Goal: Information Seeking & Learning: Understand process/instructions

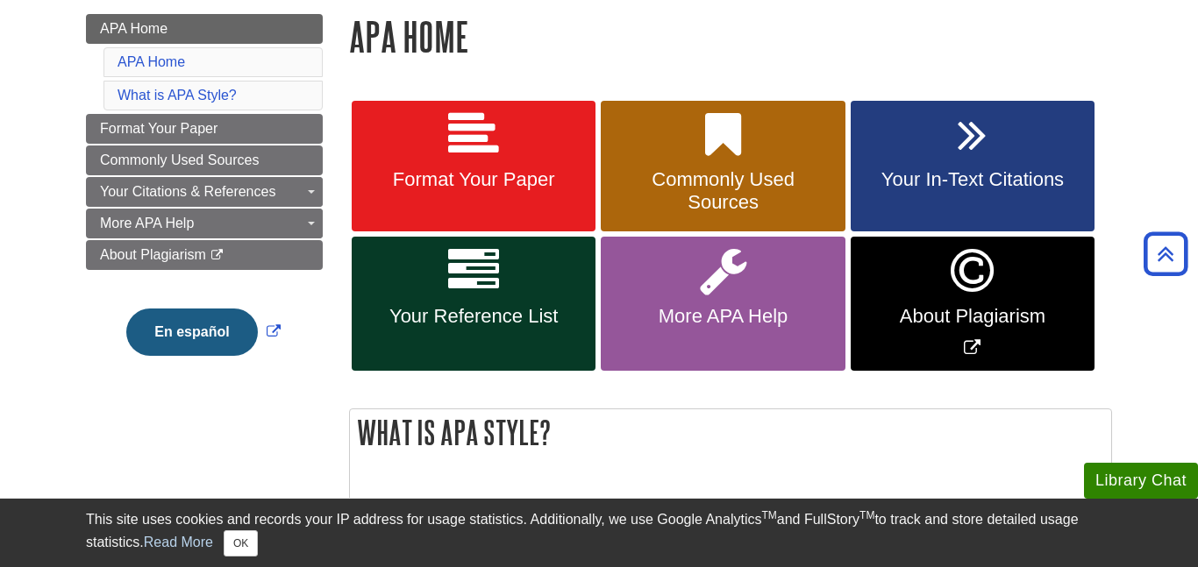
scroll to position [246, 0]
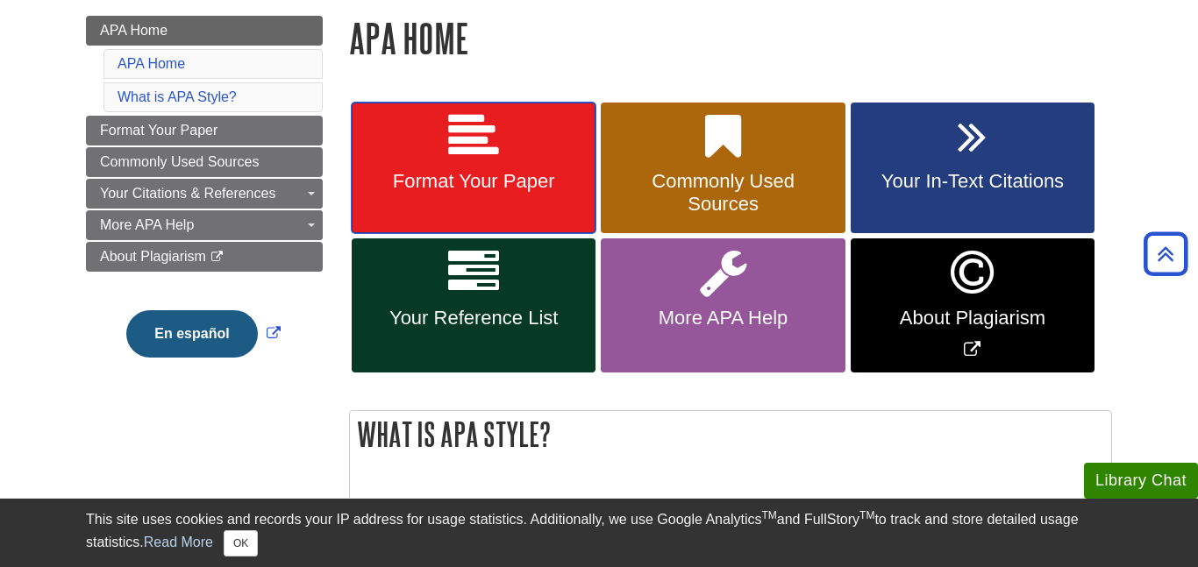
click at [508, 176] on span "Format Your Paper" at bounding box center [473, 181] width 217 height 23
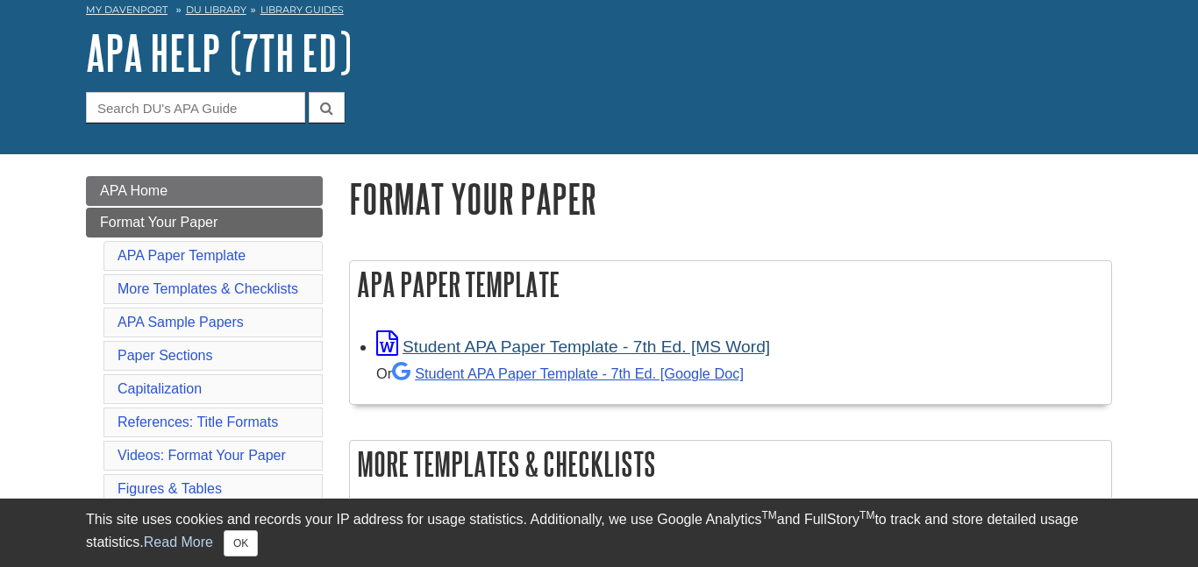
scroll to position [86, 0]
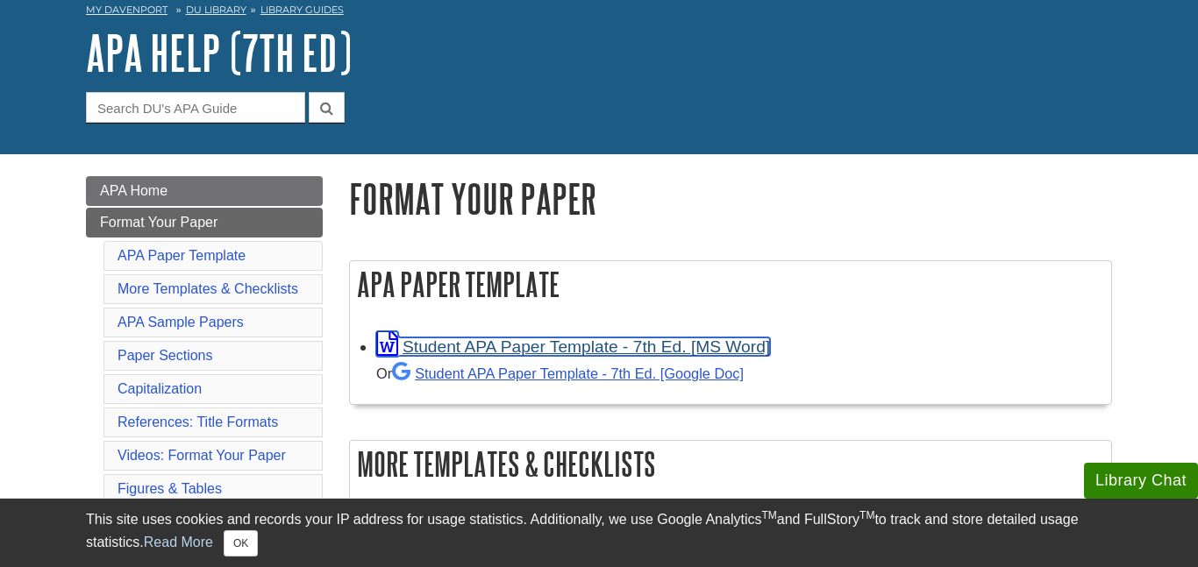
click at [536, 346] on link "Student APA Paper Template - 7th Ed. [MS Word]" at bounding box center [573, 347] width 394 height 18
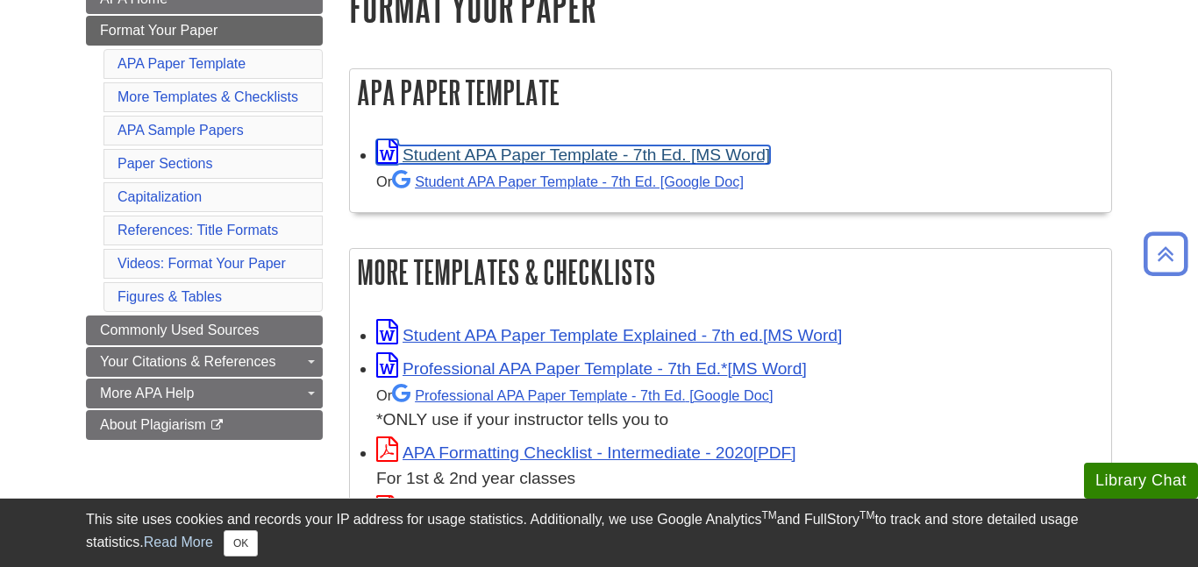
scroll to position [291, 0]
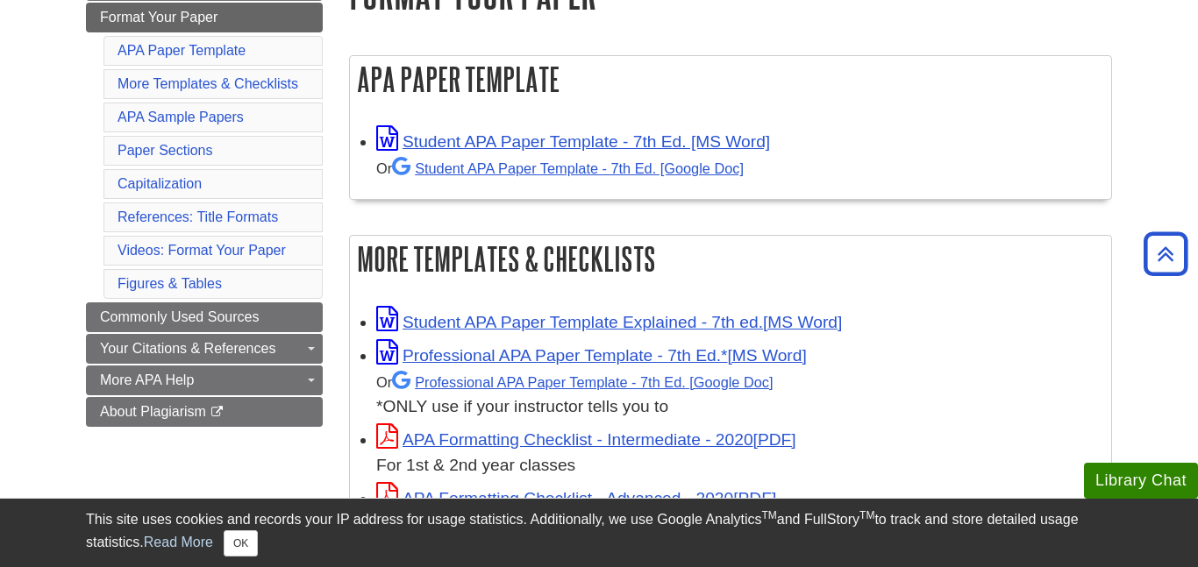
click at [219, 180] on li "Capitalization" at bounding box center [212, 184] width 219 height 30
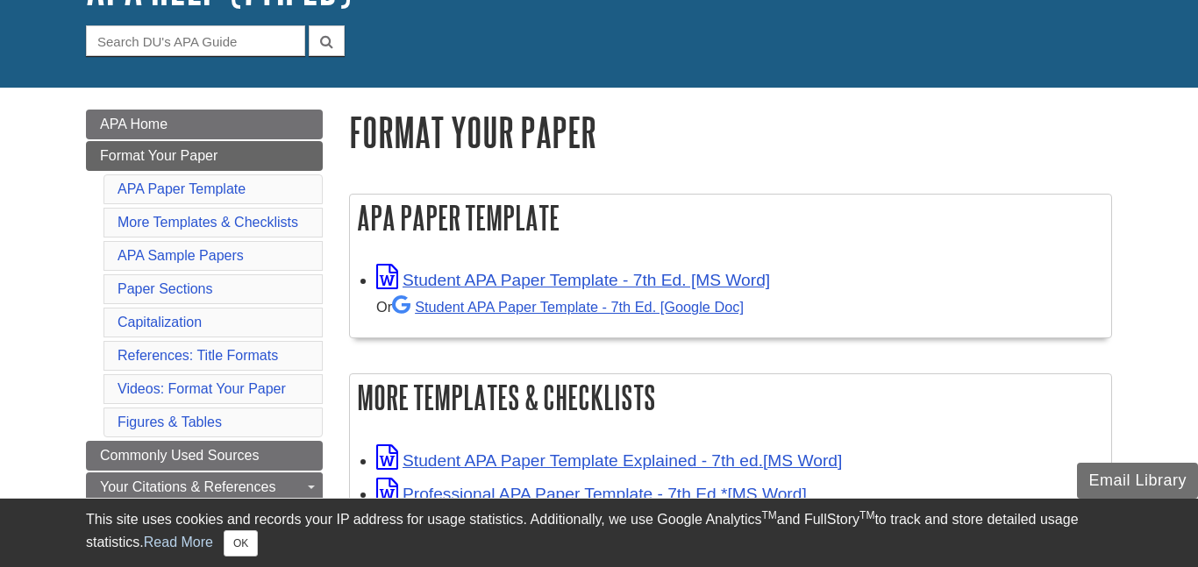
scroll to position [161, 0]
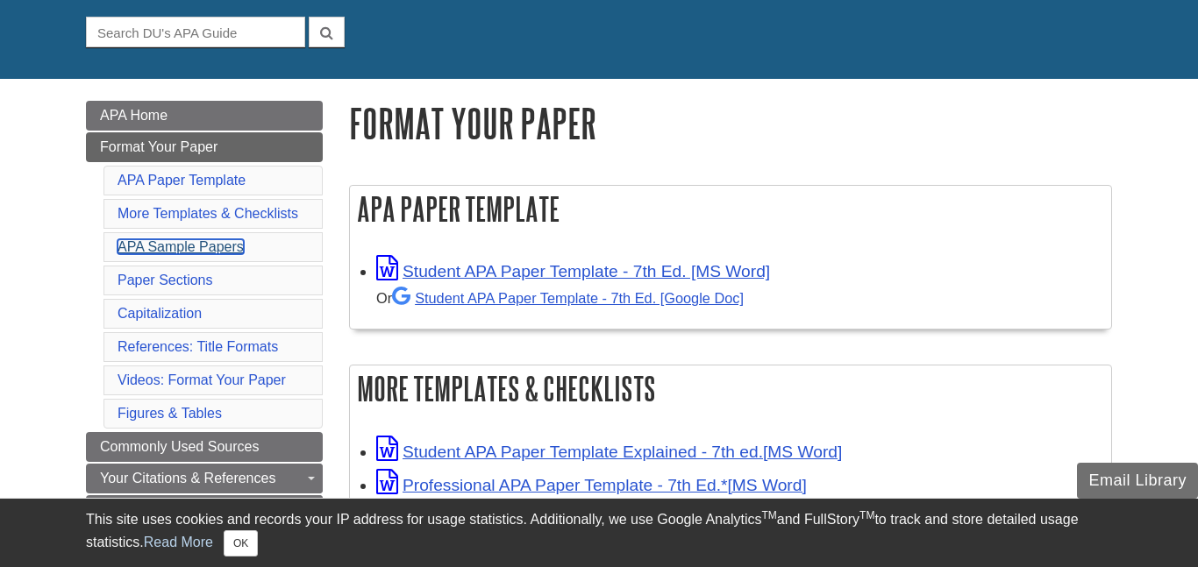
click at [210, 253] on link "APA Sample Papers" at bounding box center [181, 246] width 126 height 15
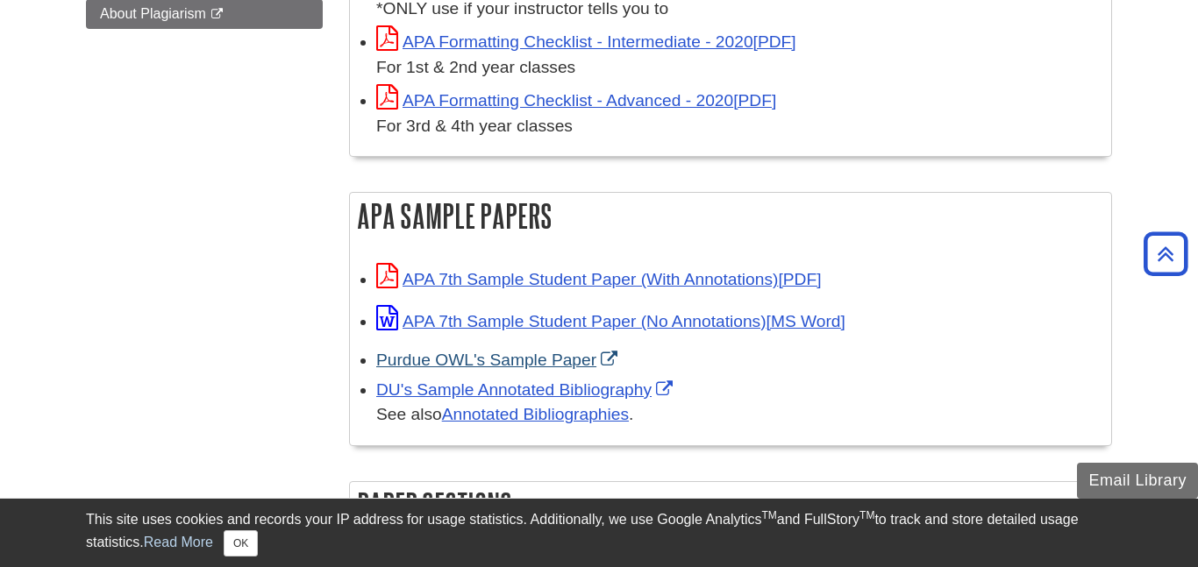
scroll to position [694, 0]
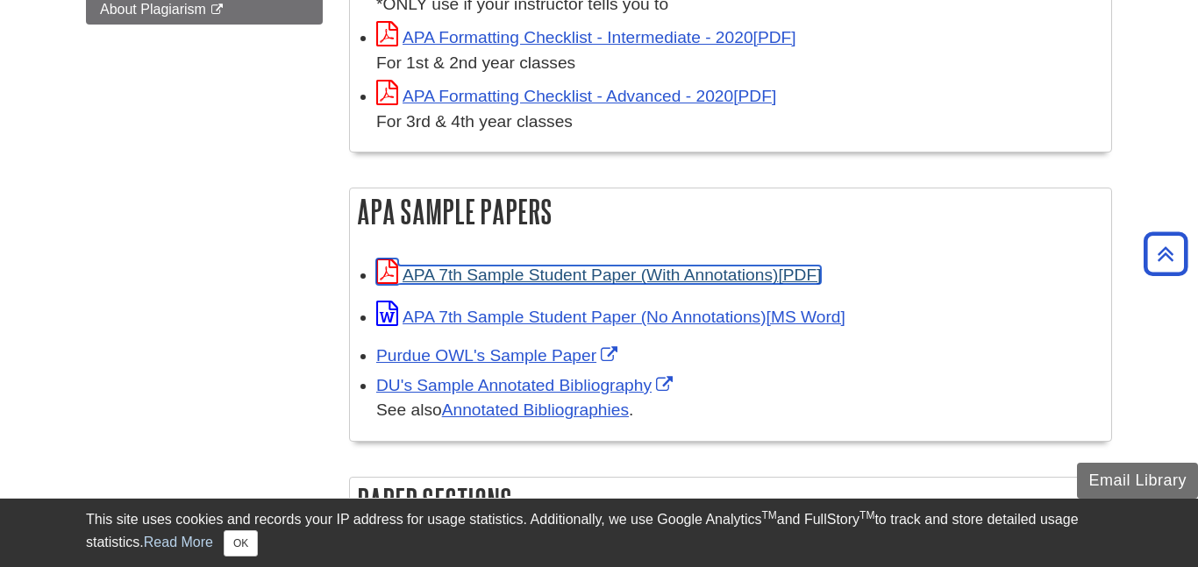
click at [510, 273] on link "APA 7th Sample Student Paper (With Annotations)" at bounding box center [598, 275] width 445 height 18
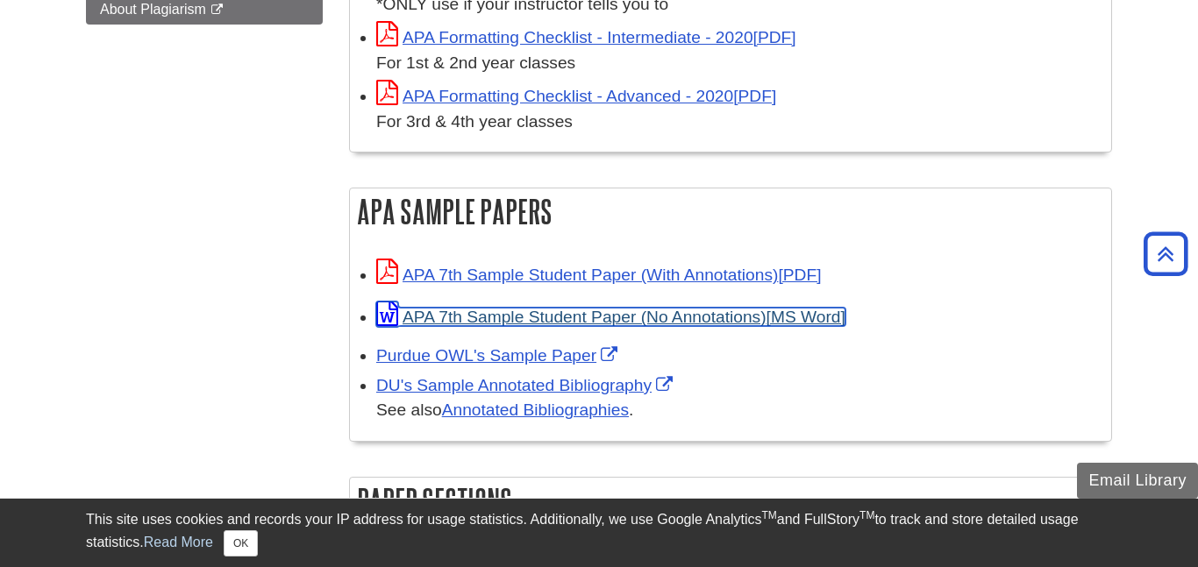
click at [621, 310] on link "APA 7th Sample Student Paper (No Annotations)" at bounding box center [610, 317] width 469 height 18
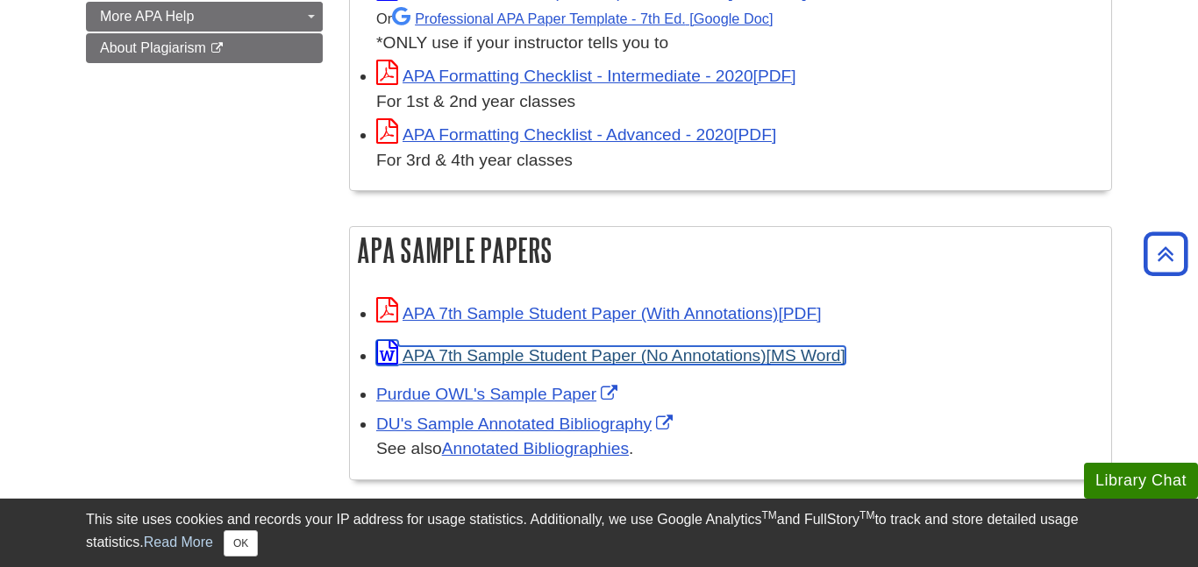
scroll to position [657, 0]
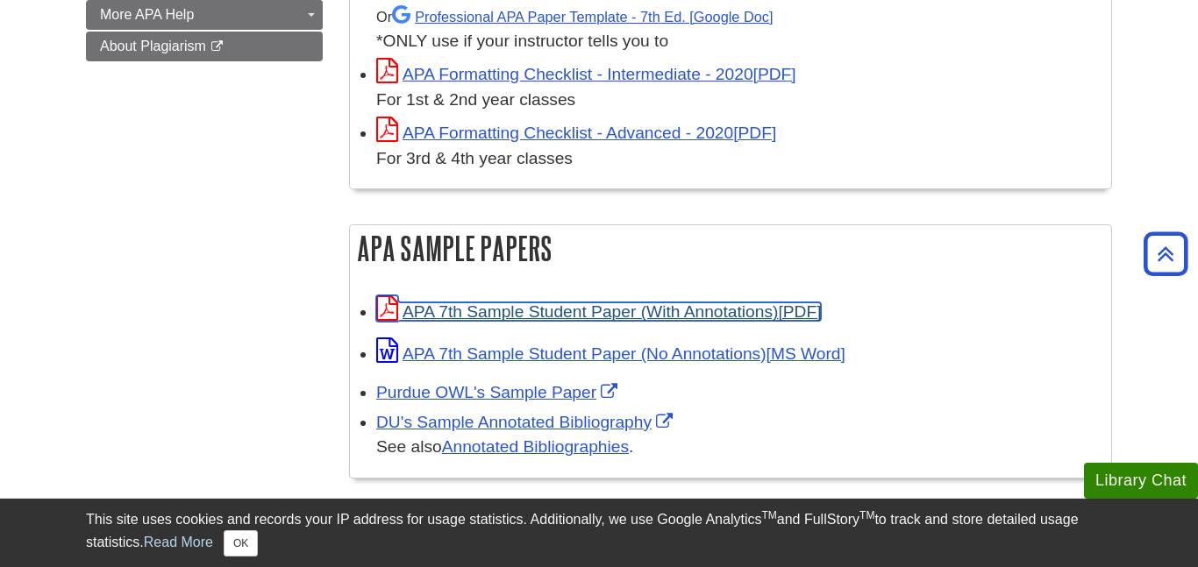
click at [615, 309] on link "APA 7th Sample Student Paper (With Annotations)" at bounding box center [598, 312] width 445 height 18
